Goal: Task Accomplishment & Management: Use online tool/utility

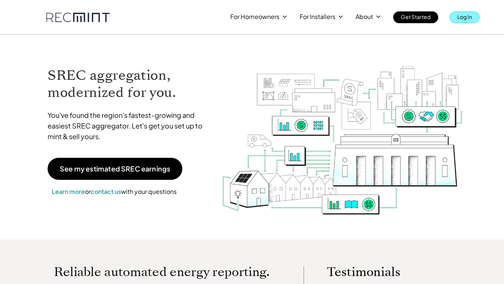
click at [412, 17] on p "Log In" at bounding box center [464, 16] width 15 height 11
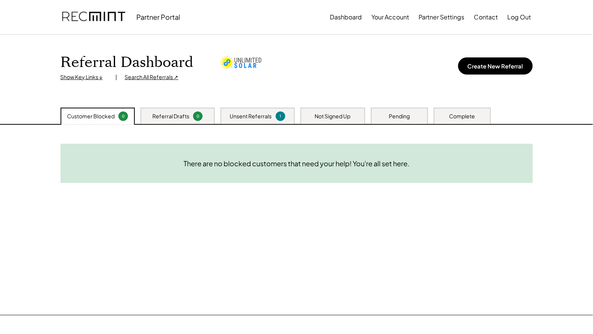
click at [135, 74] on div "Search All Referrals ↗" at bounding box center [152, 77] width 54 height 8
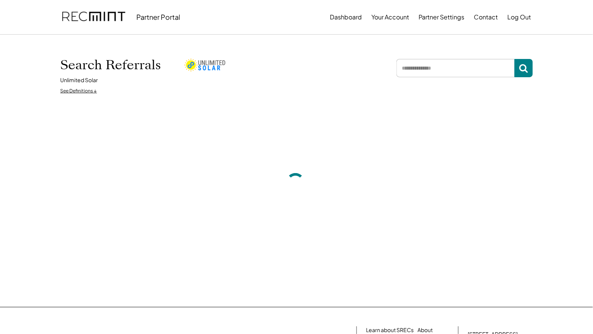
click at [441, 71] on input "input" at bounding box center [455, 68] width 118 height 18
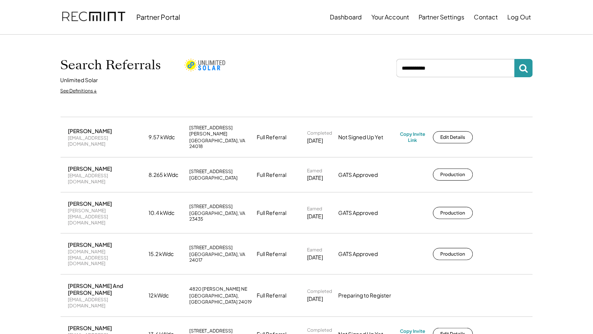
click at [524, 71] on icon at bounding box center [523, 68] width 9 height 9
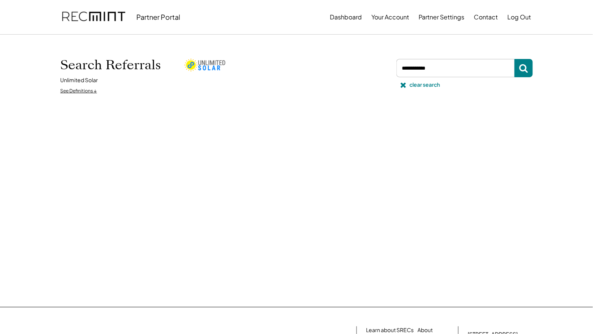
click at [465, 73] on input "input" at bounding box center [455, 68] width 118 height 18
type input "*"
type input "**********"
click at [528, 69] on button at bounding box center [523, 68] width 18 height 18
click at [436, 85] on div "clear search" at bounding box center [425, 85] width 30 height 8
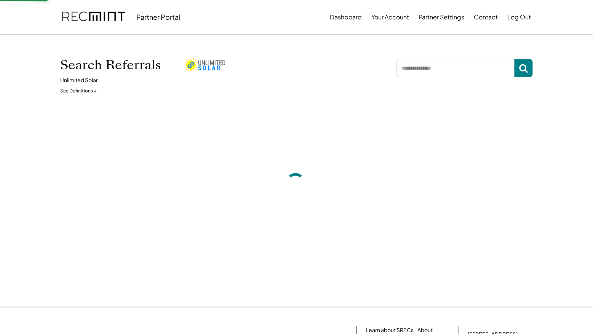
click at [421, 70] on input "input" at bounding box center [455, 68] width 118 height 18
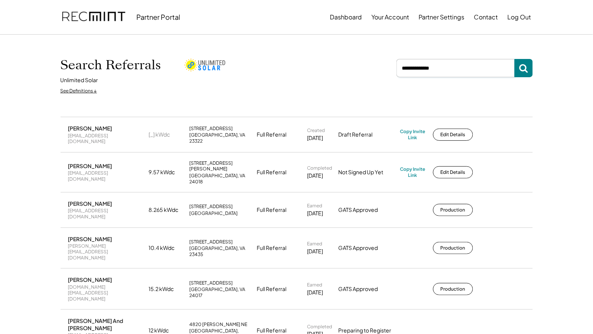
type input "**********"
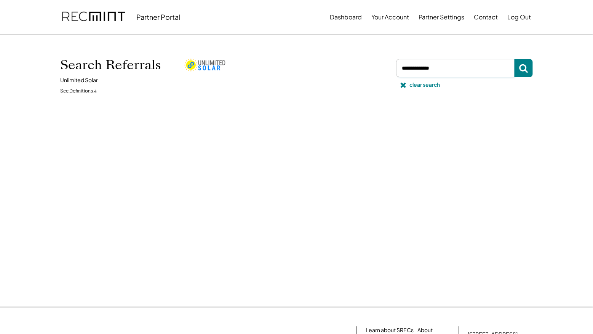
click at [436, 68] on input "input" at bounding box center [455, 68] width 118 height 18
click at [423, 83] on div "clear search" at bounding box center [425, 85] width 30 height 8
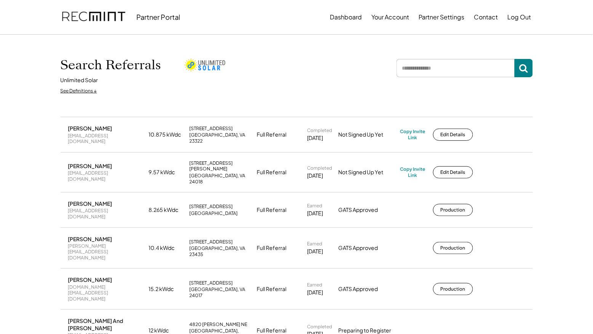
click at [439, 64] on input "input" at bounding box center [455, 68] width 118 height 18
click at [434, 72] on input "input" at bounding box center [455, 68] width 118 height 18
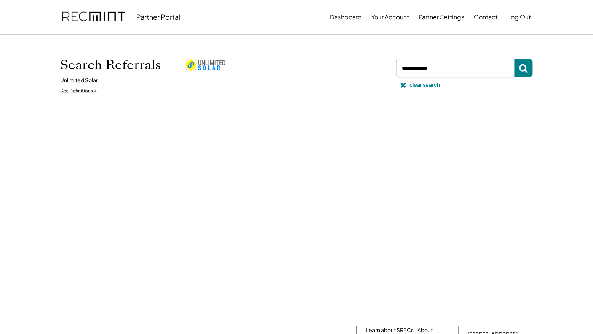
type input "**********"
click at [426, 85] on div "clear search" at bounding box center [425, 85] width 30 height 8
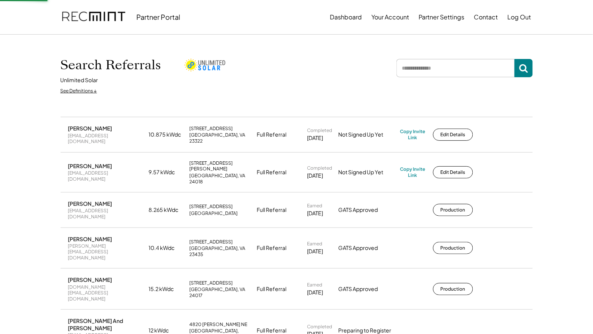
click at [418, 70] on input "input" at bounding box center [455, 68] width 118 height 18
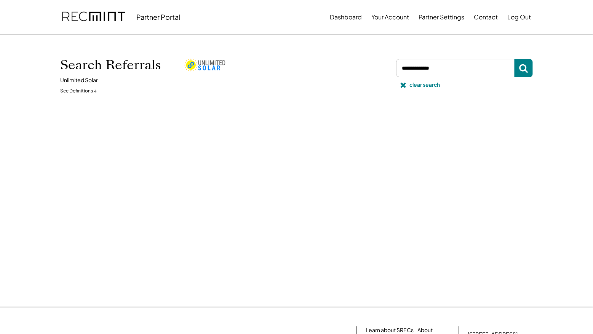
click at [460, 68] on input "input" at bounding box center [455, 68] width 118 height 18
type input "*"
click at [484, 69] on input "input" at bounding box center [455, 68] width 118 height 18
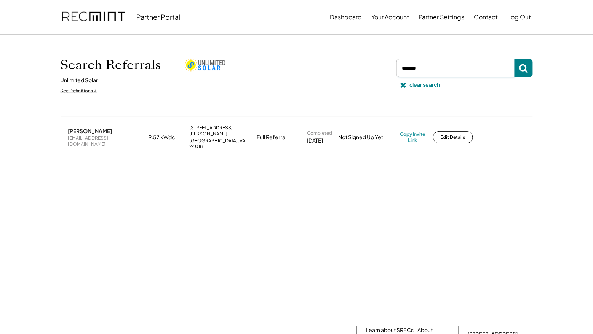
click at [436, 69] on input "input" at bounding box center [455, 68] width 118 height 18
type input "*"
click at [529, 67] on button at bounding box center [523, 68] width 18 height 18
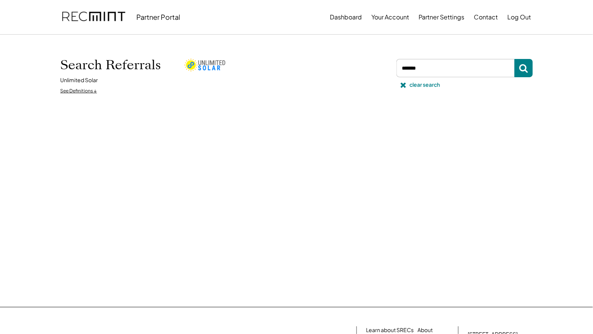
click at [458, 69] on input "input" at bounding box center [455, 68] width 118 height 18
click at [419, 67] on input "input" at bounding box center [455, 68] width 118 height 18
type input "**********"
click at [524, 68] on icon at bounding box center [523, 68] width 9 height 9
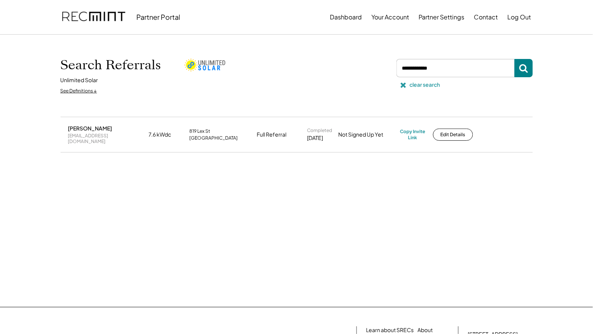
click at [416, 85] on div "clear search" at bounding box center [425, 85] width 30 height 8
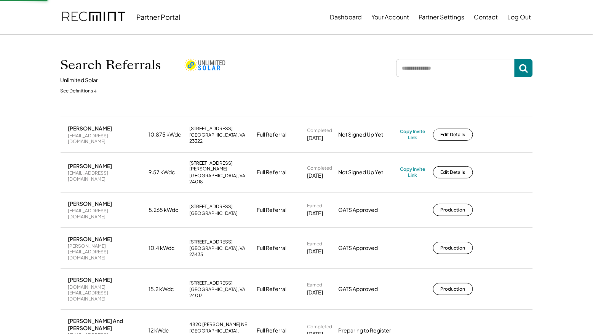
click at [428, 70] on input "input" at bounding box center [455, 68] width 118 height 18
type input "**********"
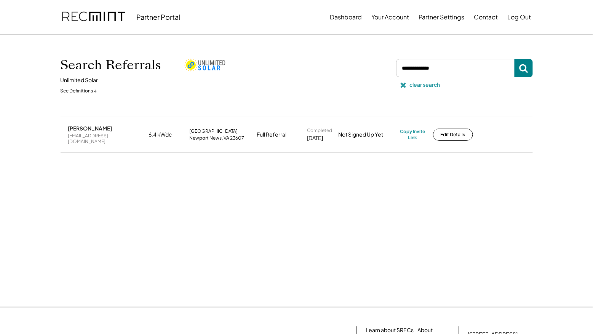
click at [423, 85] on div "clear search" at bounding box center [425, 85] width 30 height 8
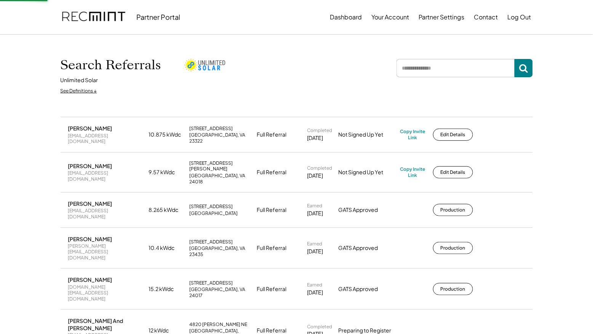
click at [424, 70] on input "input" at bounding box center [455, 68] width 118 height 18
type input "**********"
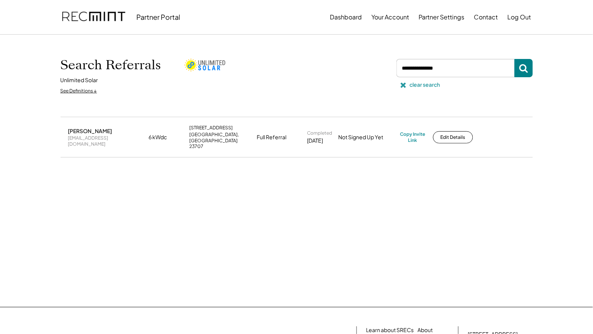
click at [425, 83] on div "clear search" at bounding box center [425, 85] width 30 height 8
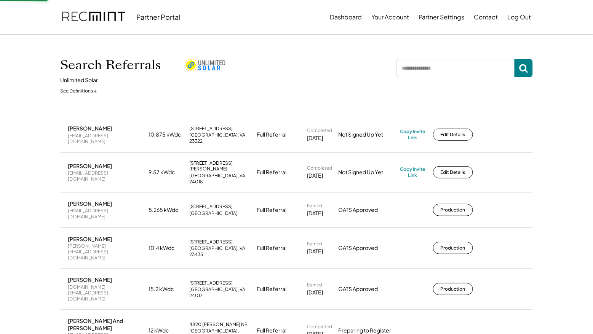
click at [424, 71] on input "input" at bounding box center [455, 68] width 118 height 18
type input "**********"
